Goal: Information Seeking & Learning: Learn about a topic

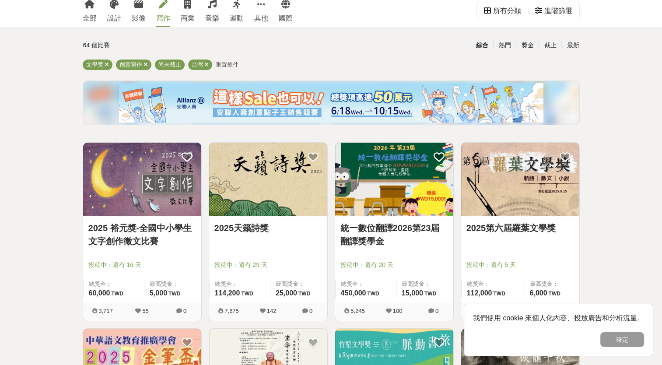
scroll to position [175, 0]
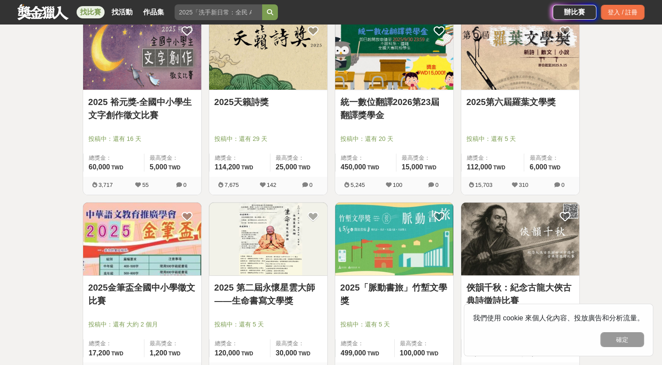
click at [257, 105] on link "2025天籟詩獎" at bounding box center [268, 101] width 108 height 13
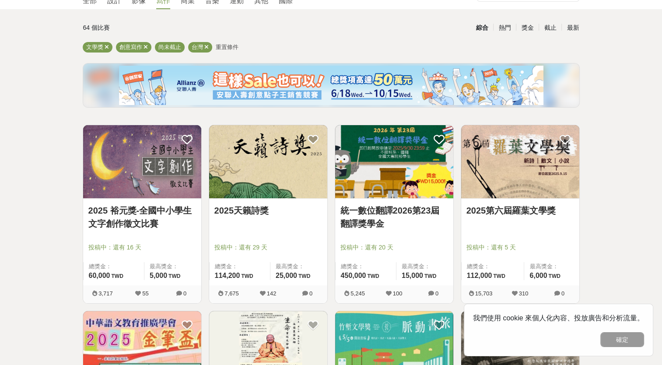
scroll to position [87, 0]
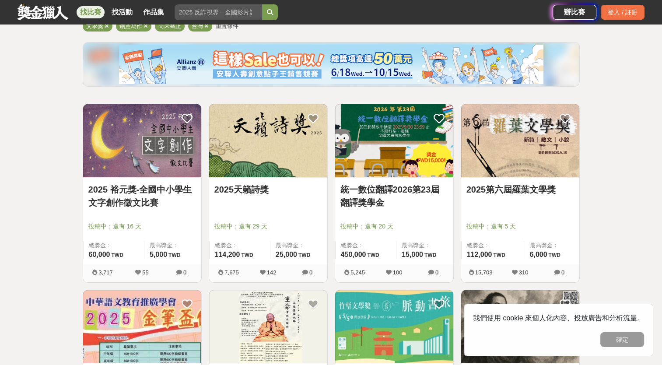
click at [518, 190] on link "2025第六屆羅葉文學獎" at bounding box center [520, 189] width 108 height 13
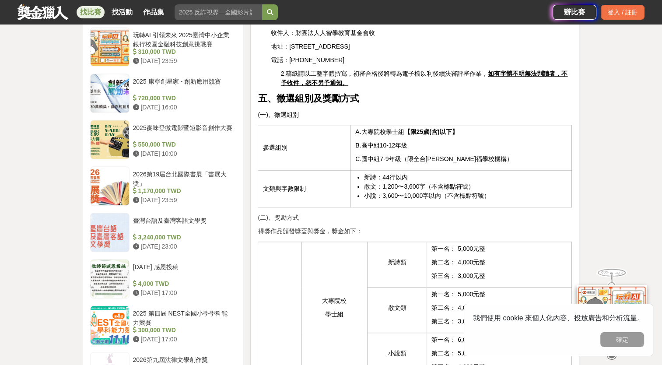
scroll to position [700, 0]
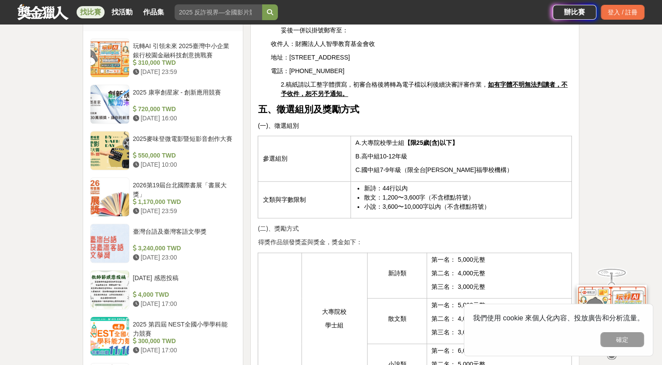
click at [427, 194] on span "散文：1,200〜3,600字（不含標點符號）" at bounding box center [419, 197] width 110 height 7
drag, startPoint x: 425, startPoint y: 172, endPoint x: 489, endPoint y: 183, distance: 64.7
click at [489, 184] on ul "新詩：44行以內 散文：1,200〜3,600字（不含標點符號） 小說：3,600〜10,000字以內（不含標點符號）" at bounding box center [461, 198] width 212 height 28
drag, startPoint x: 489, startPoint y: 183, endPoint x: 513, endPoint y: 197, distance: 28.2
click at [513, 197] on div "第六屆羅葉文學獎 在[GEOGRAPHIC_DATA][PERSON_NAME]，也是[PERSON_NAME]老師生前用筆、用心耕耘的校園，再續文學旅程，舉…" at bounding box center [415, 274] width 314 height 1345
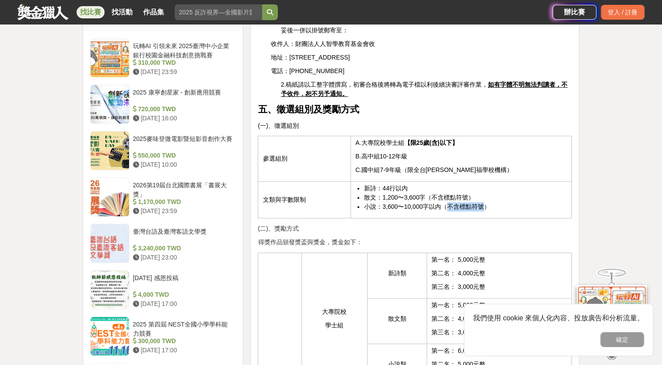
drag, startPoint x: 485, startPoint y: 181, endPoint x: 444, endPoint y: 179, distance: 40.7
click at [444, 203] on span "小說：3,600〜10,000字以內（不含標點符號）" at bounding box center [427, 206] width 126 height 7
drag, startPoint x: 444, startPoint y: 179, endPoint x: 491, endPoint y: 183, distance: 46.5
click at [491, 202] on li "小說：3,600〜10,000字以內（不含標點符號）" at bounding box center [465, 206] width 203 height 9
drag, startPoint x: 491, startPoint y: 183, endPoint x: 440, endPoint y: 183, distance: 50.3
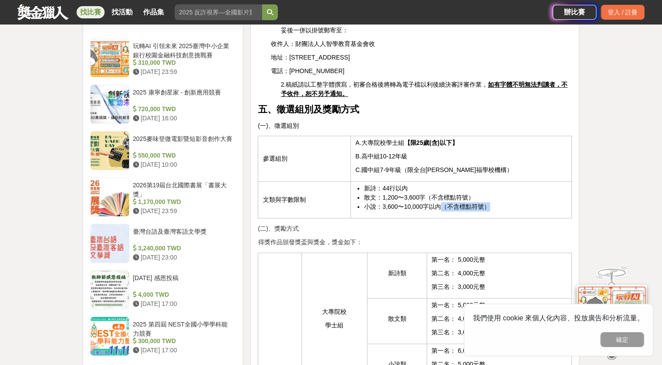
click at [440, 202] on li "小說：3,600〜10,000字以內（不含標點符號）" at bounding box center [465, 206] width 203 height 9
drag, startPoint x: 440, startPoint y: 183, endPoint x: 492, endPoint y: 167, distance: 53.5
click at [492, 184] on li "新詩：44行以內" at bounding box center [465, 188] width 203 height 9
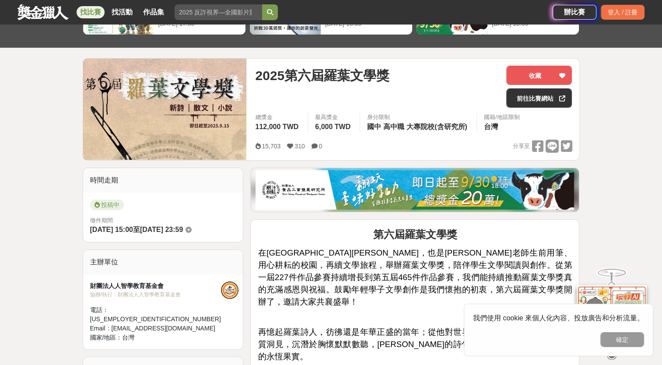
scroll to position [0, 0]
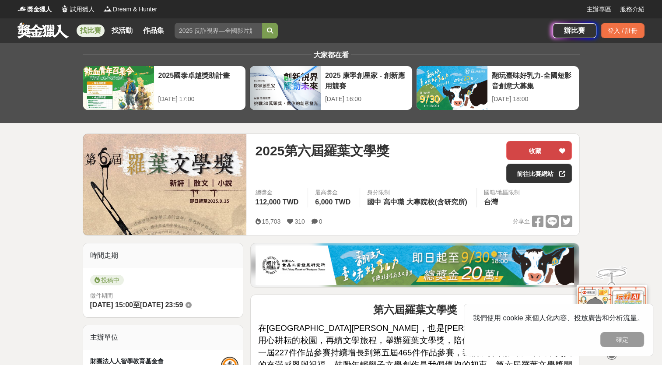
click at [538, 149] on button "收藏" at bounding box center [539, 150] width 66 height 19
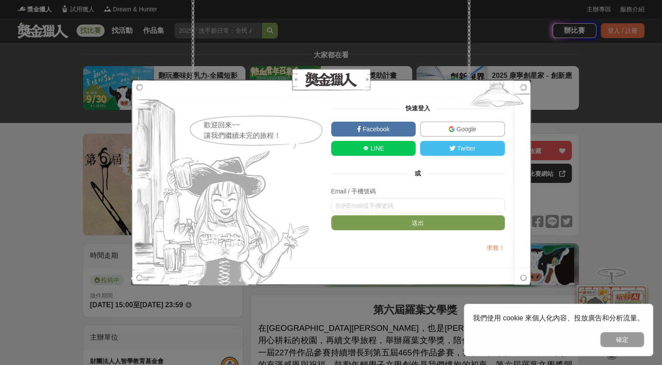
click at [454, 132] on link "Google" at bounding box center [462, 129] width 85 height 15
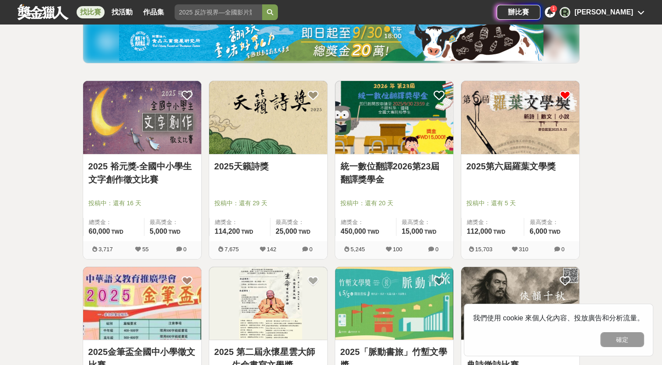
scroll to position [219, 0]
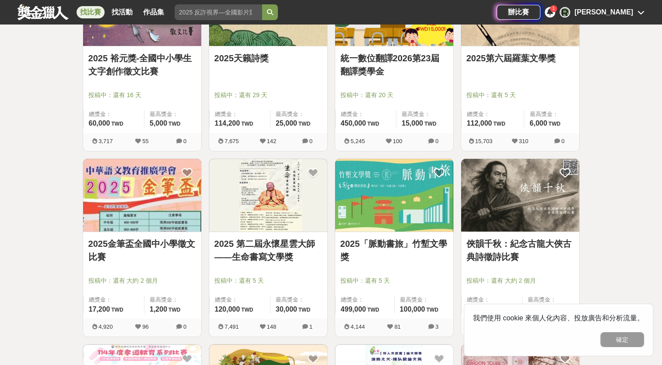
click at [426, 247] on link "2025「脈動書旅」竹塹文學獎" at bounding box center [394, 250] width 108 height 26
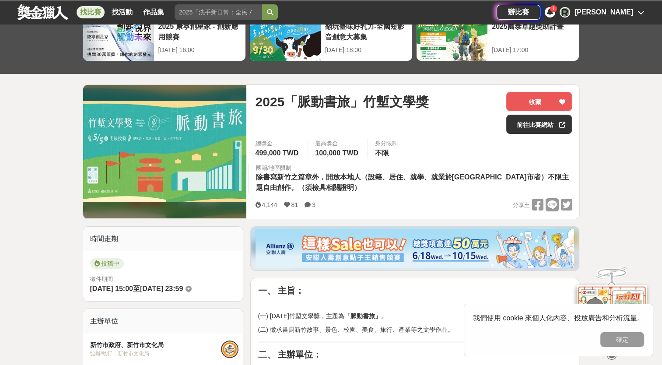
scroll to position [175, 0]
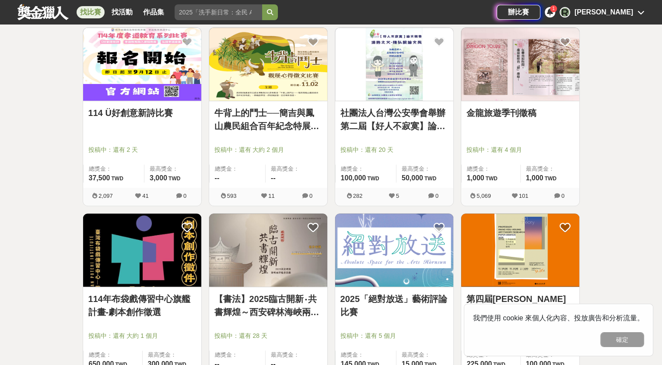
scroll to position [525, 0]
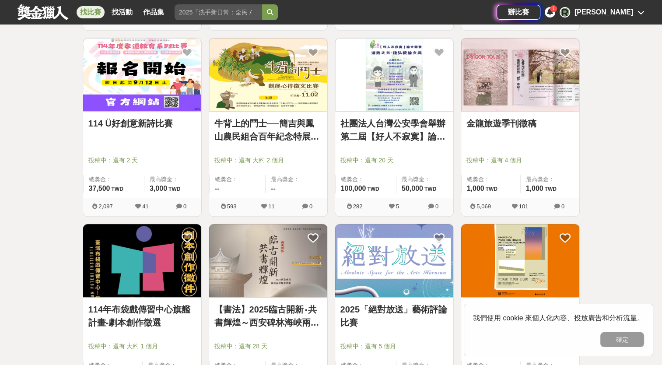
click at [152, 119] on link "114 Ü好創意新詩比賽" at bounding box center [142, 123] width 108 height 13
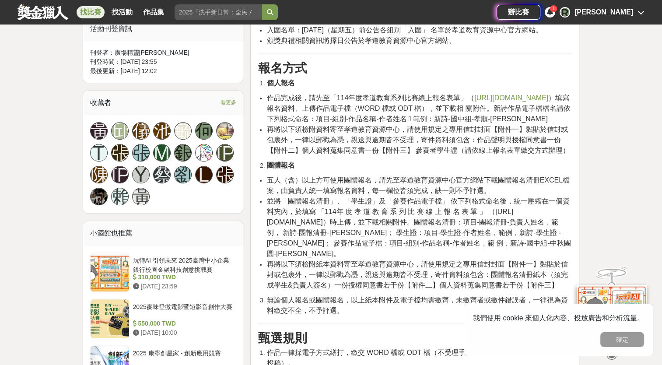
scroll to position [525, 0]
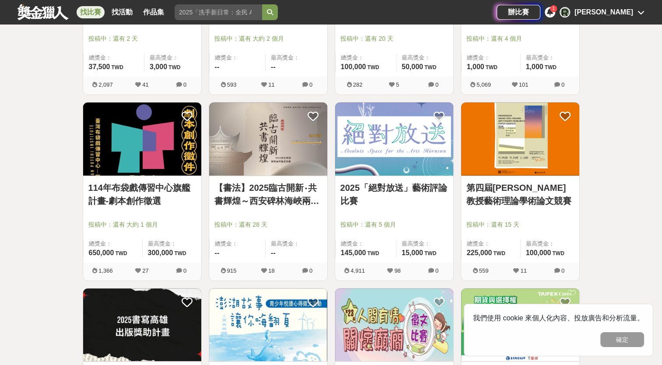
scroll to position [656, 0]
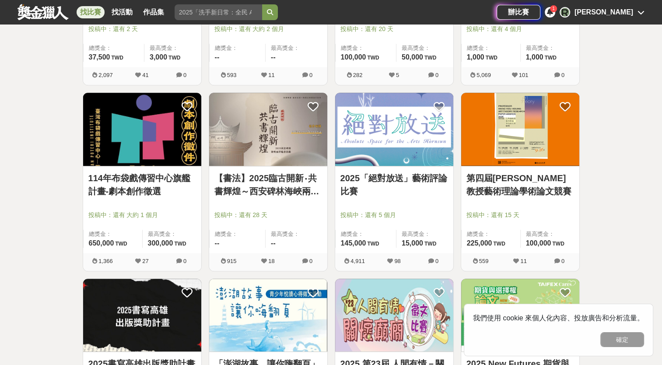
click at [406, 178] on link "2025「絕對放送」藝術評論比賽" at bounding box center [394, 184] width 108 height 26
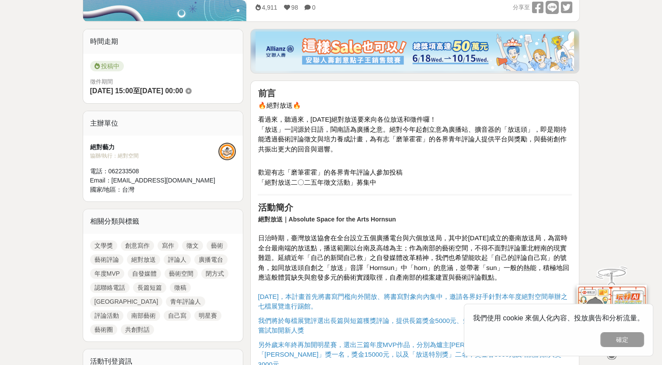
scroll to position [219, 0]
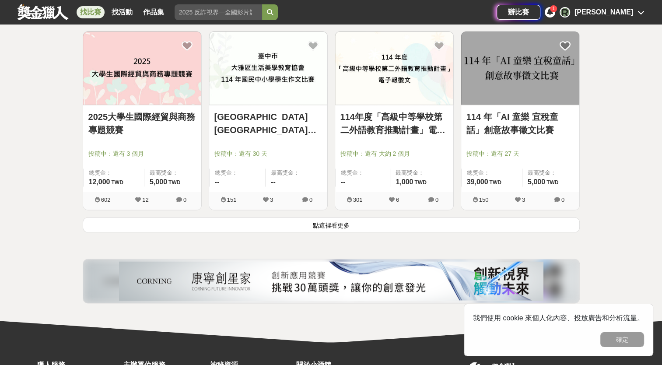
scroll to position [1094, 0]
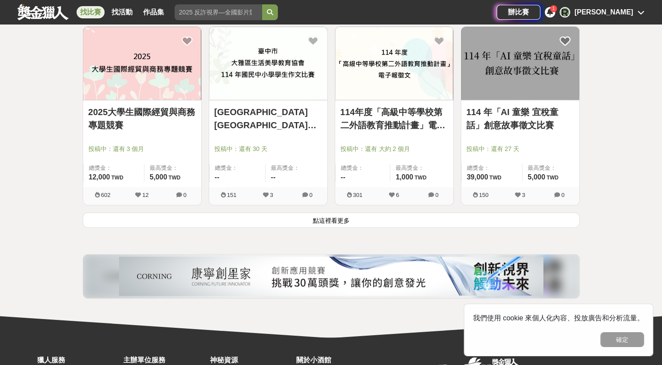
click at [161, 119] on link "2025大學生國際經貿與商務專題競賽" at bounding box center [142, 118] width 108 height 26
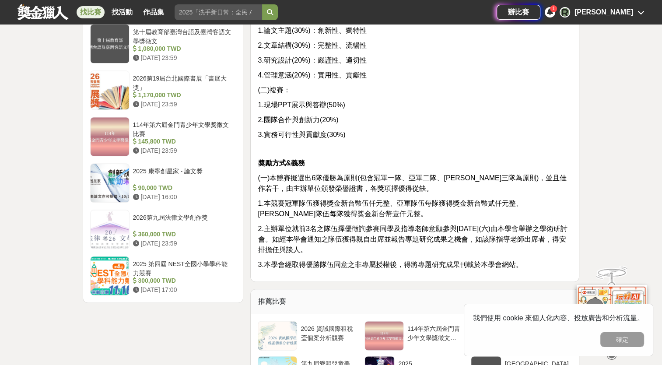
scroll to position [875, 0]
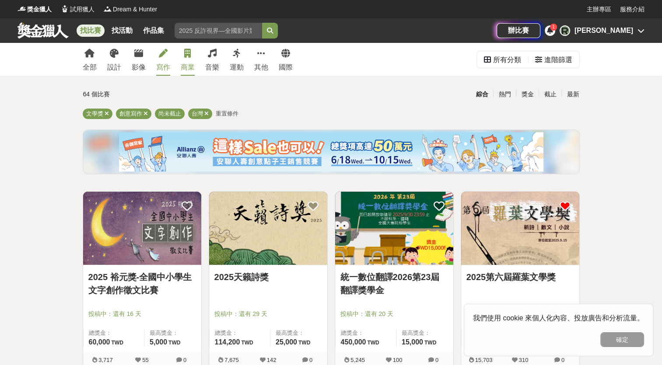
click at [192, 62] on link "商業" at bounding box center [188, 59] width 14 height 33
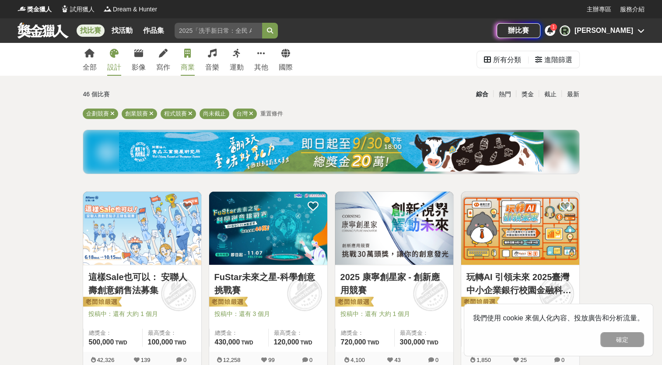
click at [111, 59] on link "設計" at bounding box center [114, 59] width 14 height 33
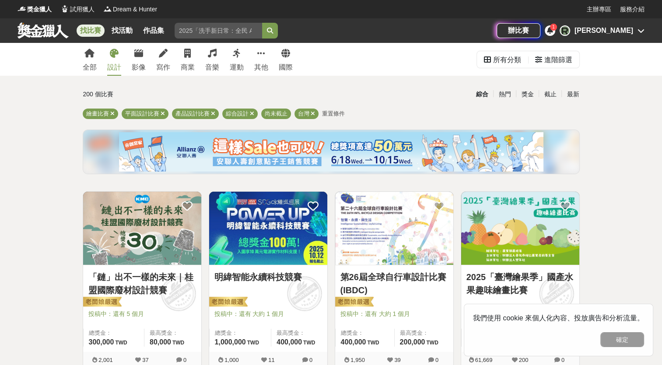
click at [271, 279] on link "明緯智能永續科技競賽" at bounding box center [268, 276] width 108 height 13
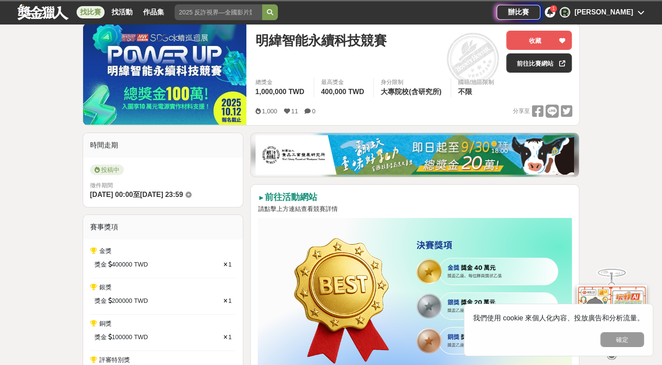
scroll to position [131, 0]
